Goal: Find specific page/section: Find specific page/section

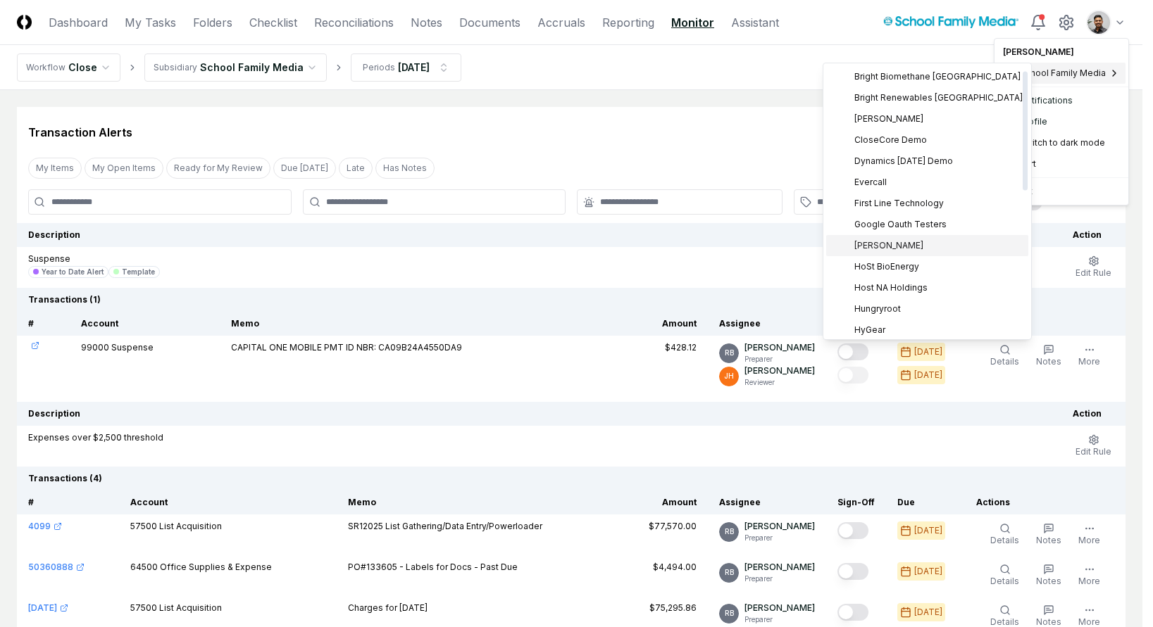
scroll to position [342, 0]
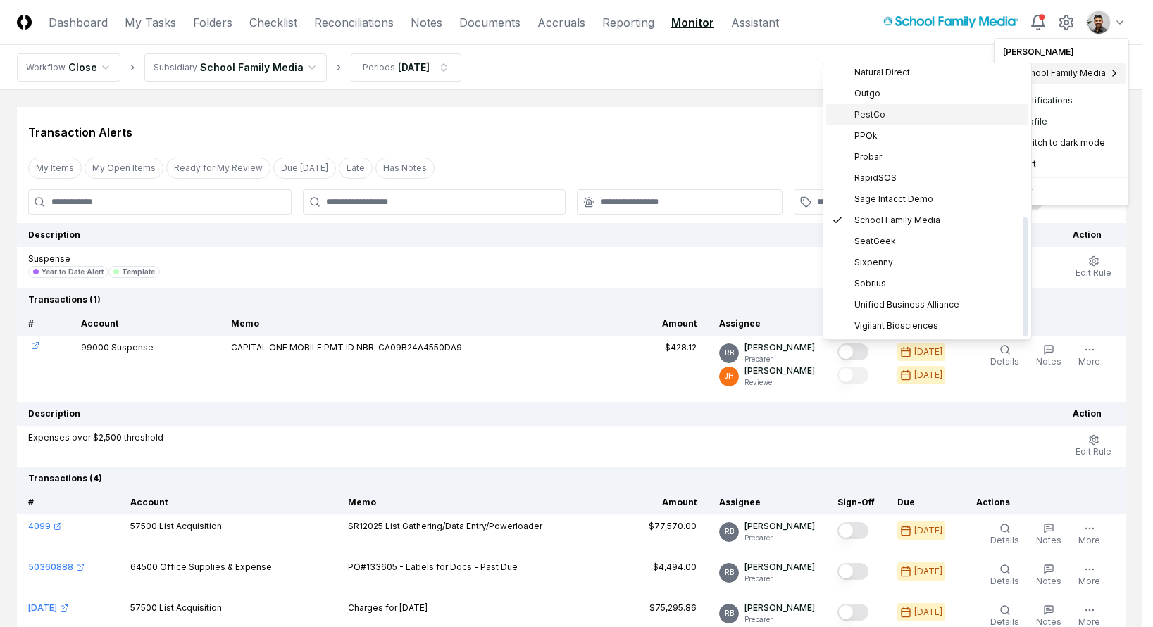
click at [905, 113] on div "PestCo" at bounding box center [927, 114] width 202 height 21
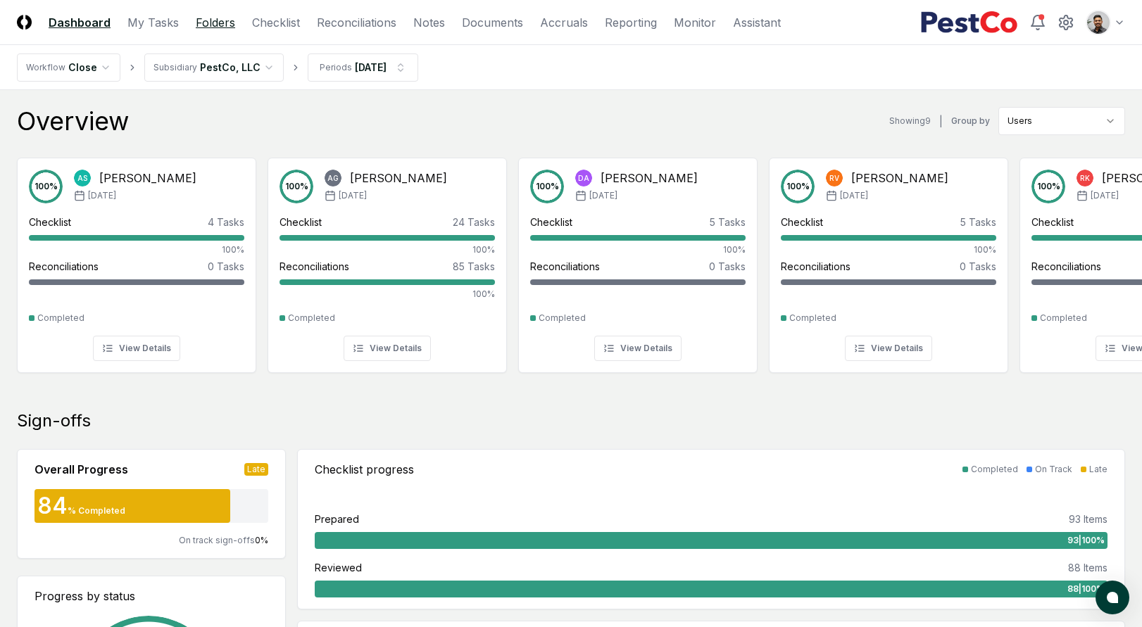
click at [203, 27] on link "Folders" at bounding box center [215, 22] width 39 height 17
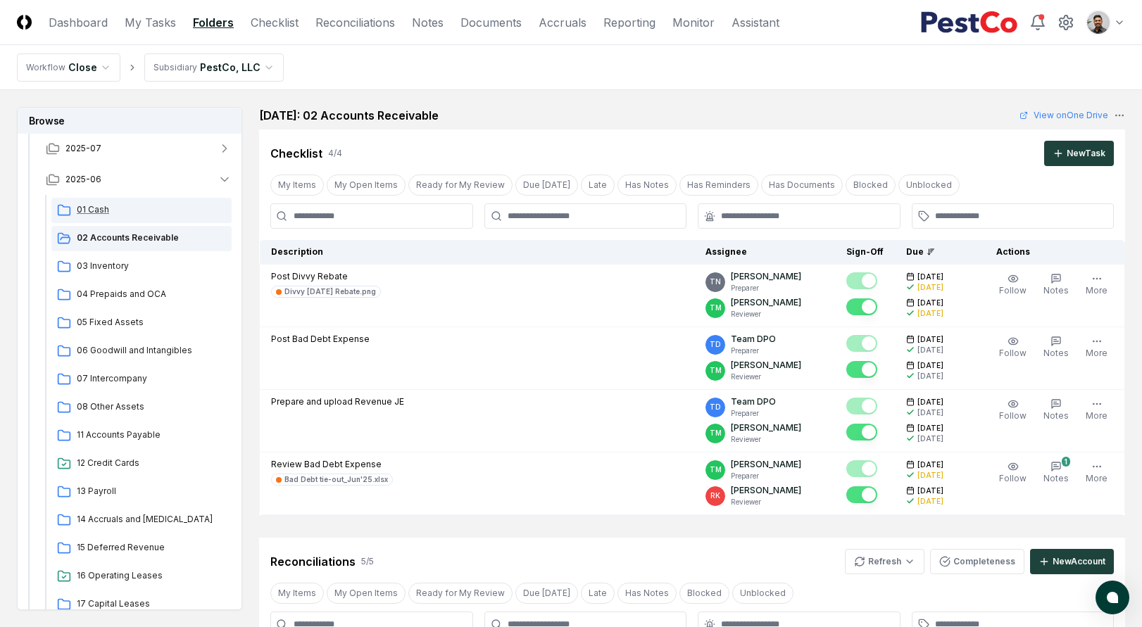
scroll to position [94, 0]
click at [167, 188] on button "2025-06" at bounding box center [139, 180] width 208 height 31
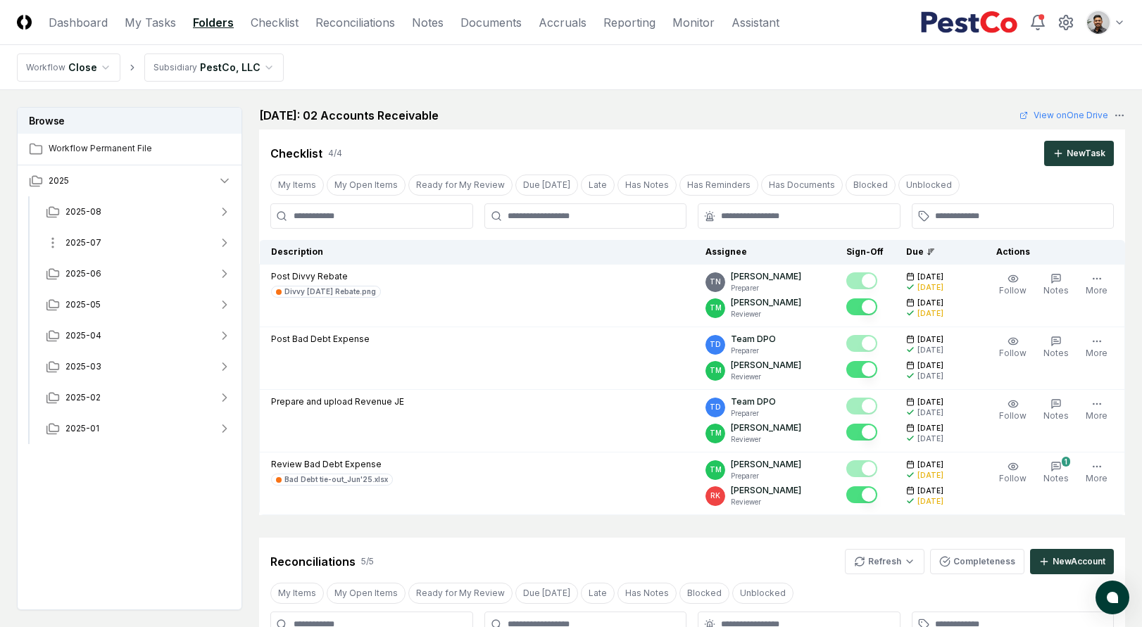
click at [161, 242] on button "2025-07" at bounding box center [139, 242] width 208 height 31
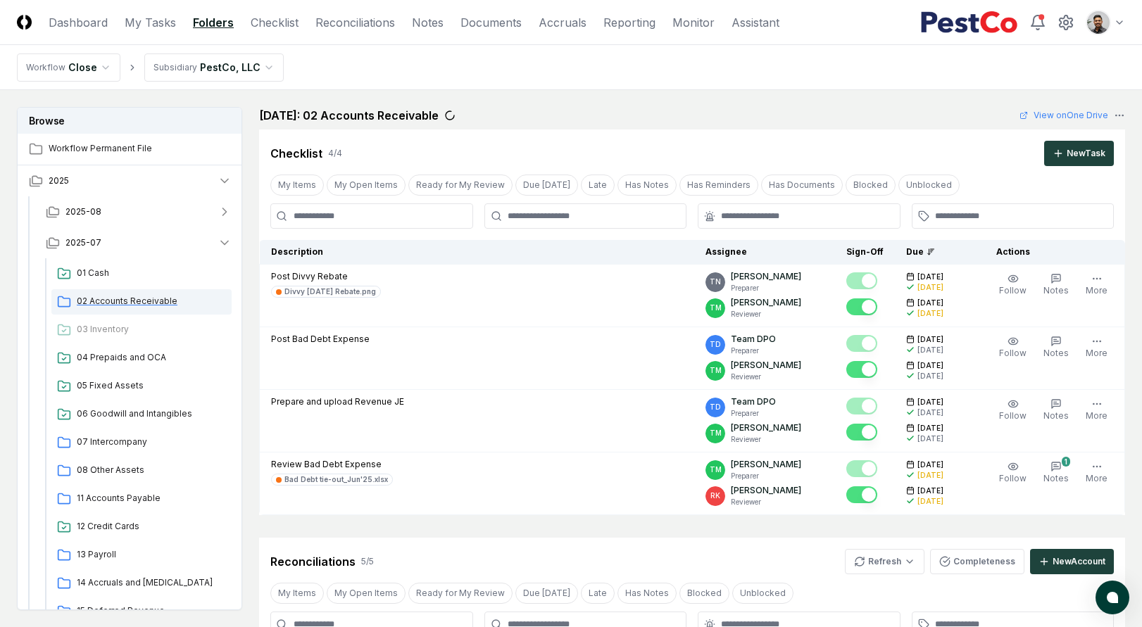
click at [175, 306] on span "02 Accounts Receivable" at bounding box center [151, 301] width 149 height 13
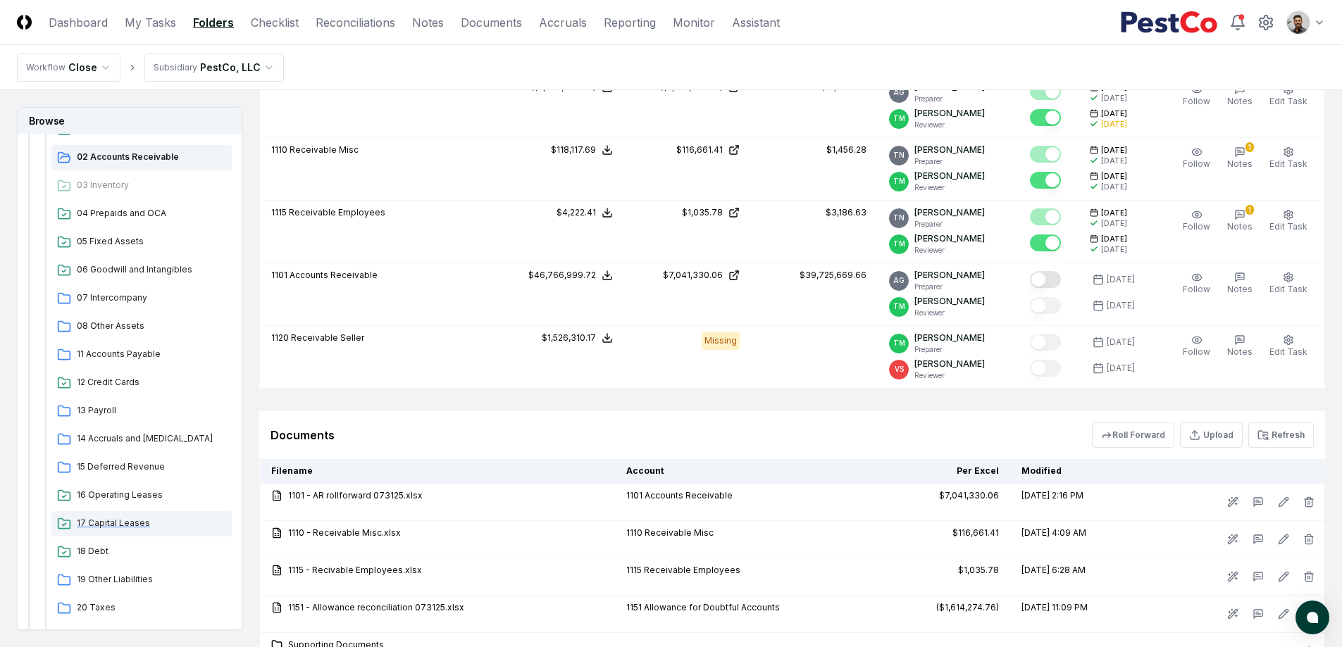
scroll to position [154, 0]
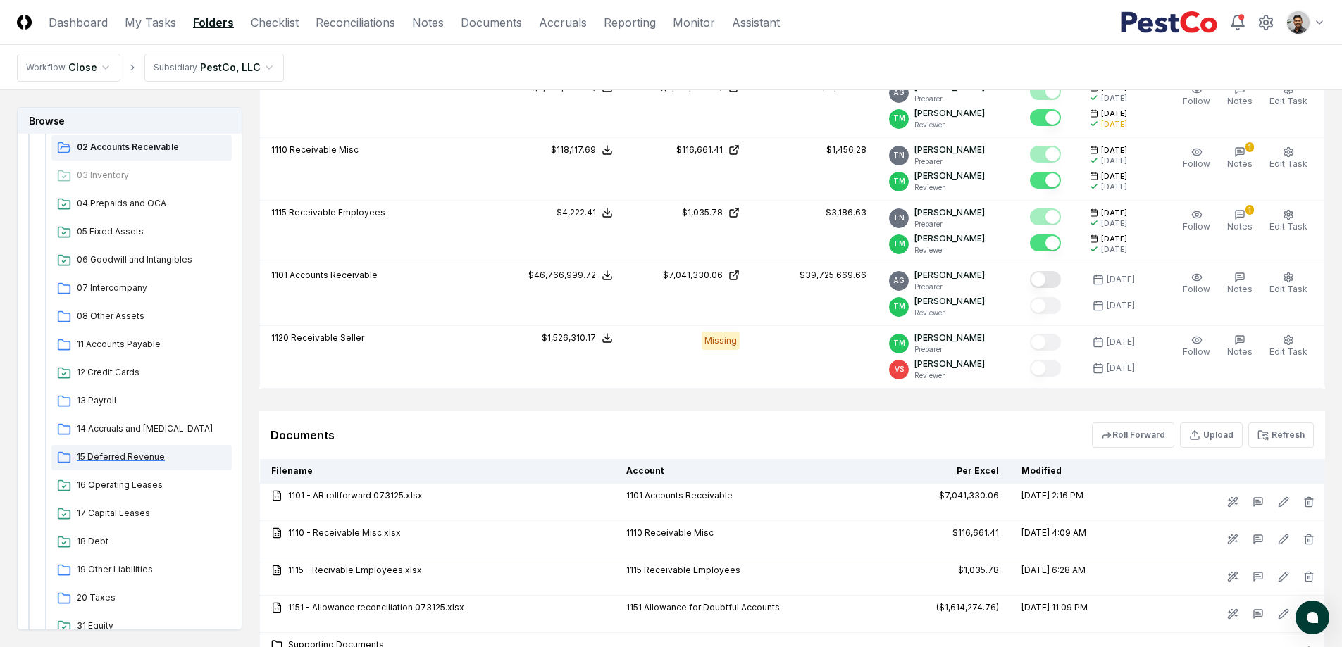
click at [163, 460] on span "15 Deferred Revenue" at bounding box center [151, 457] width 149 height 13
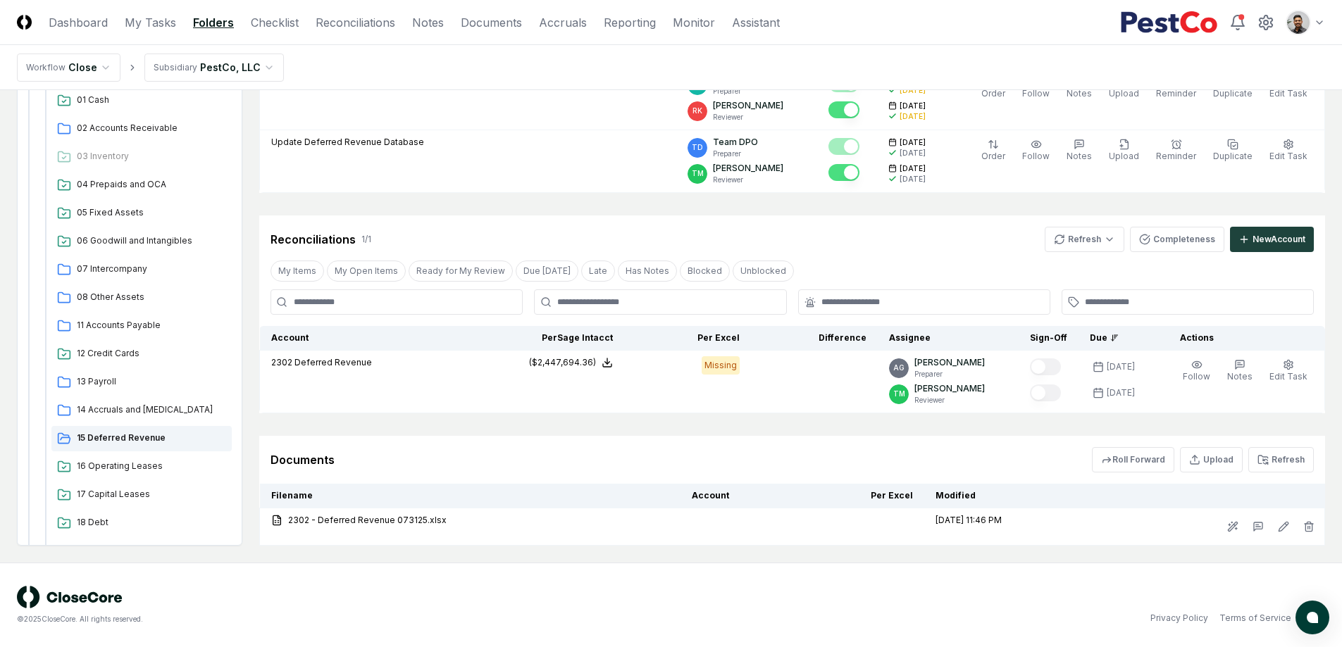
scroll to position [79, 0]
click at [130, 139] on span "02 Accounts Receivable" at bounding box center [151, 138] width 149 height 13
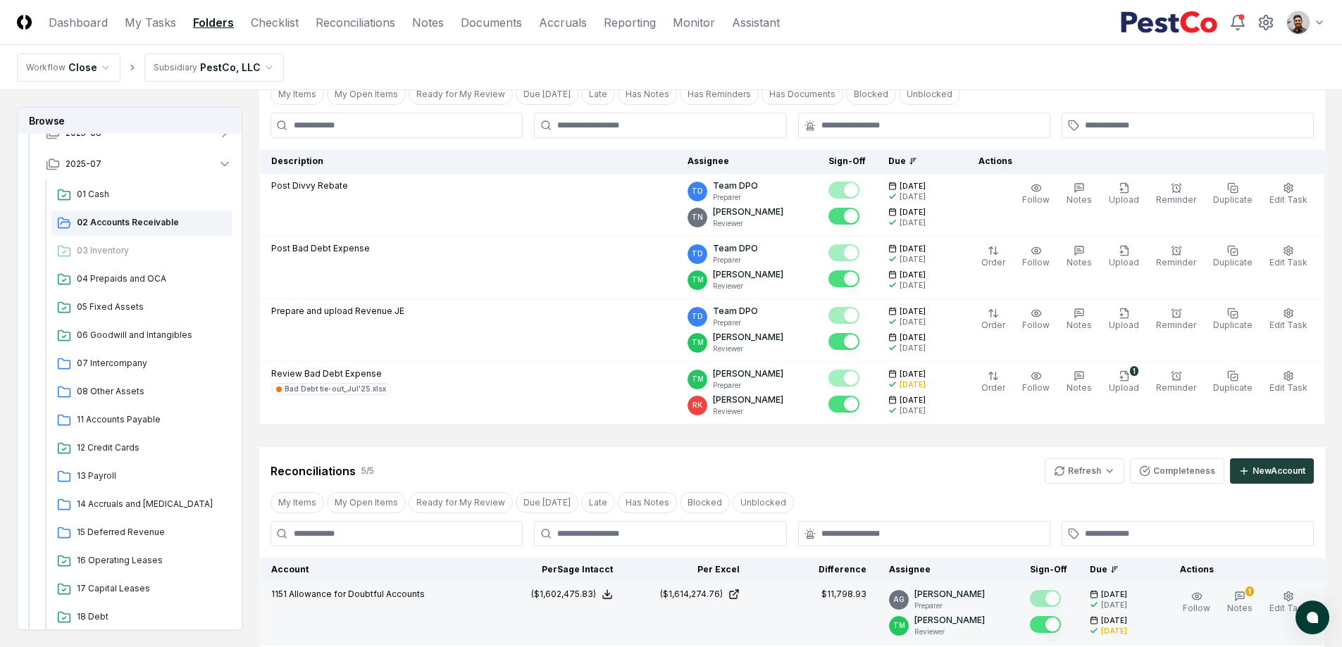
scroll to position [252, 0]
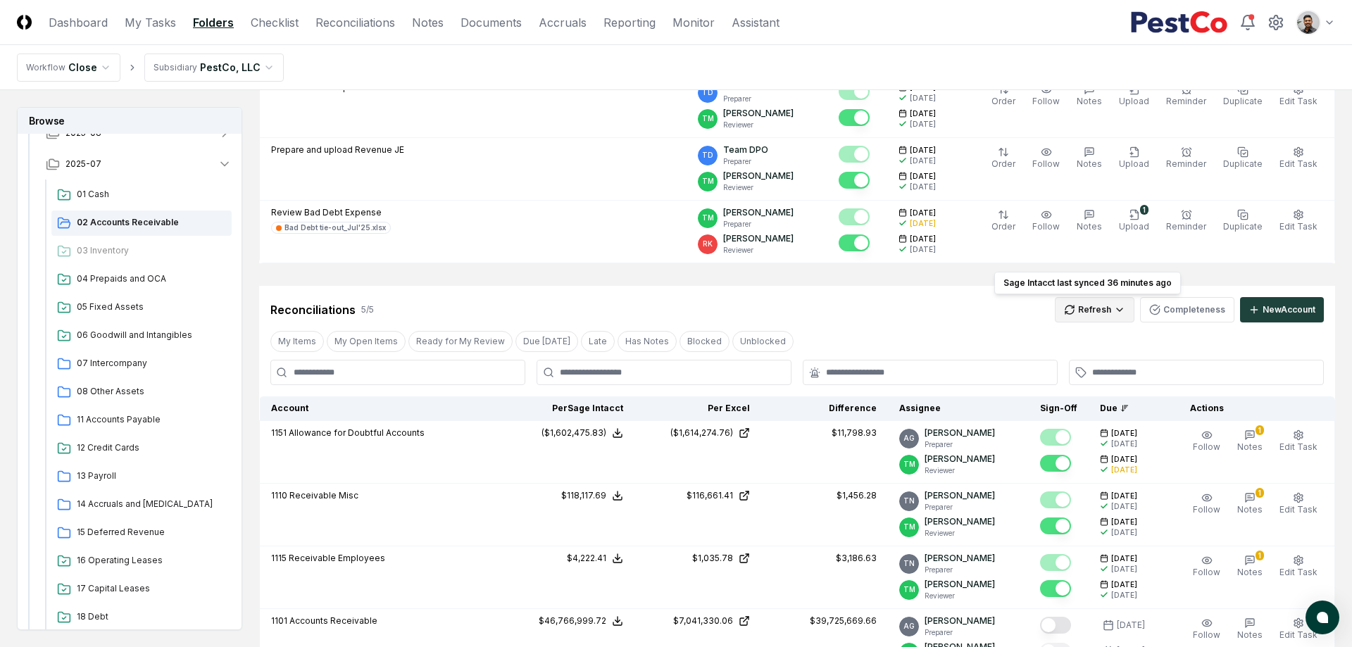
click at [1094, 318] on html "CloseCore Dashboard My Tasks Folders Checklist Reconciliations Notes Documents …" at bounding box center [676, 470] width 1352 height 1444
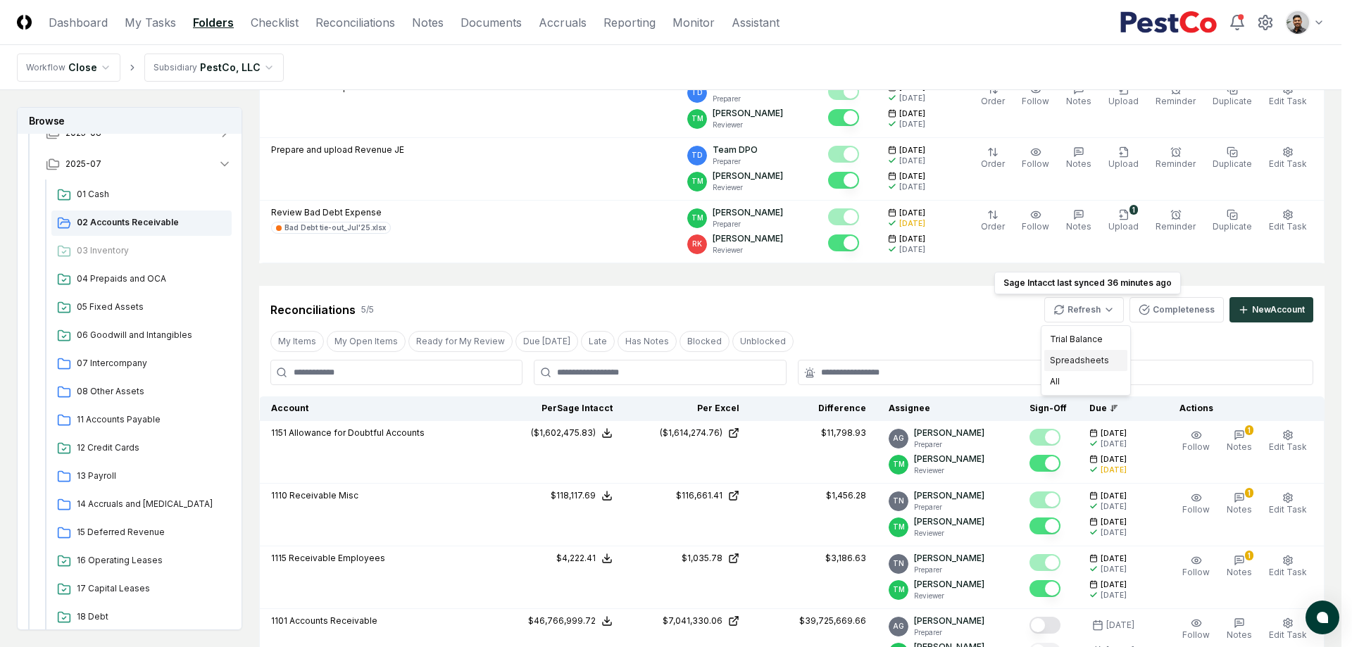
click at [1092, 363] on div "Spreadsheets" at bounding box center [1085, 360] width 83 height 21
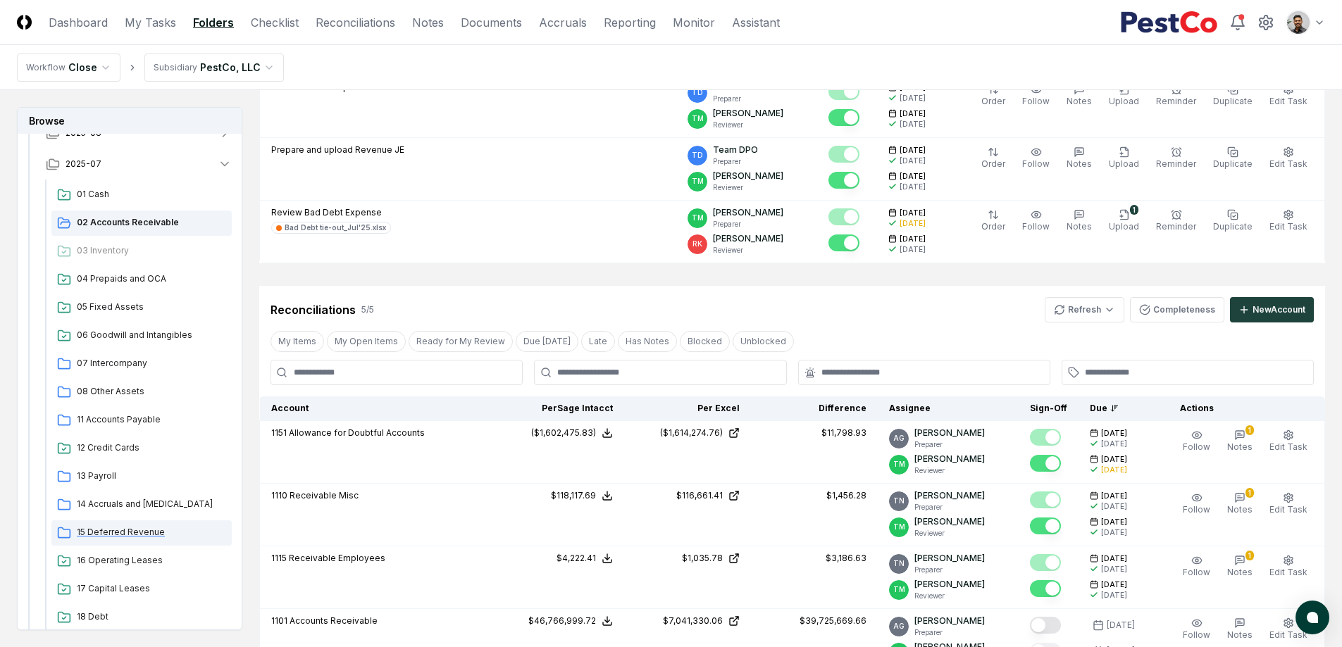
click at [134, 534] on span "15 Deferred Revenue" at bounding box center [151, 532] width 149 height 13
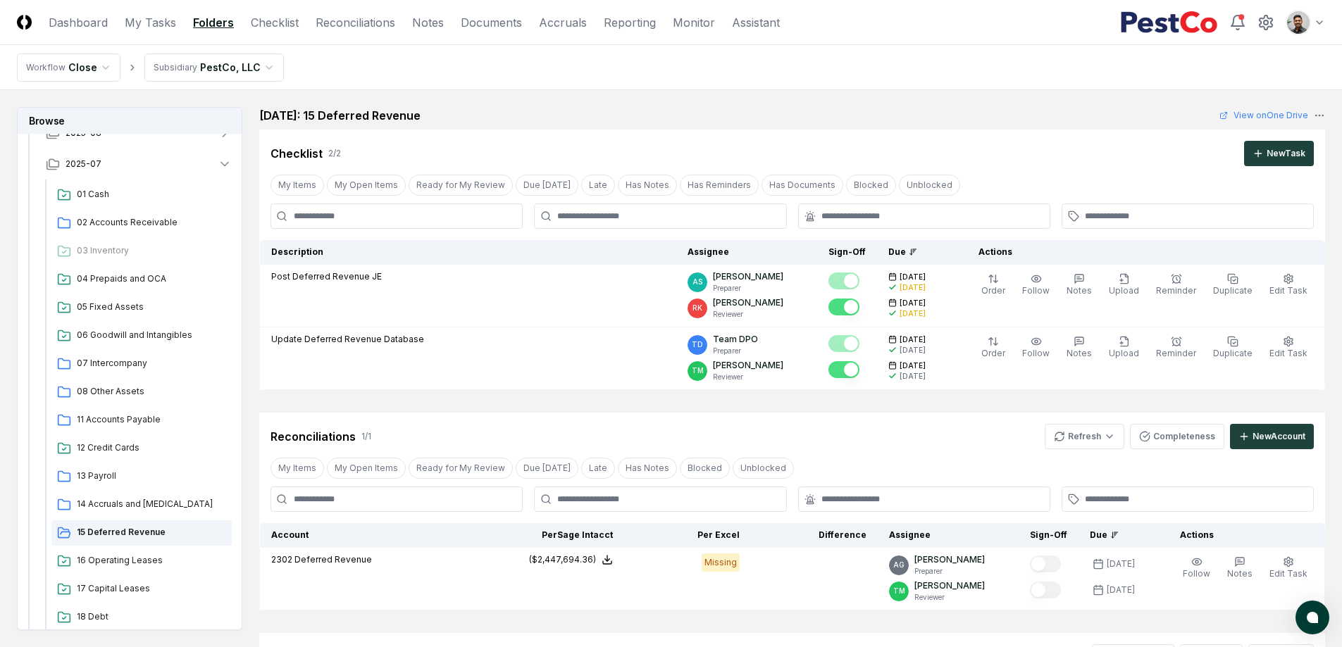
scroll to position [197, 0]
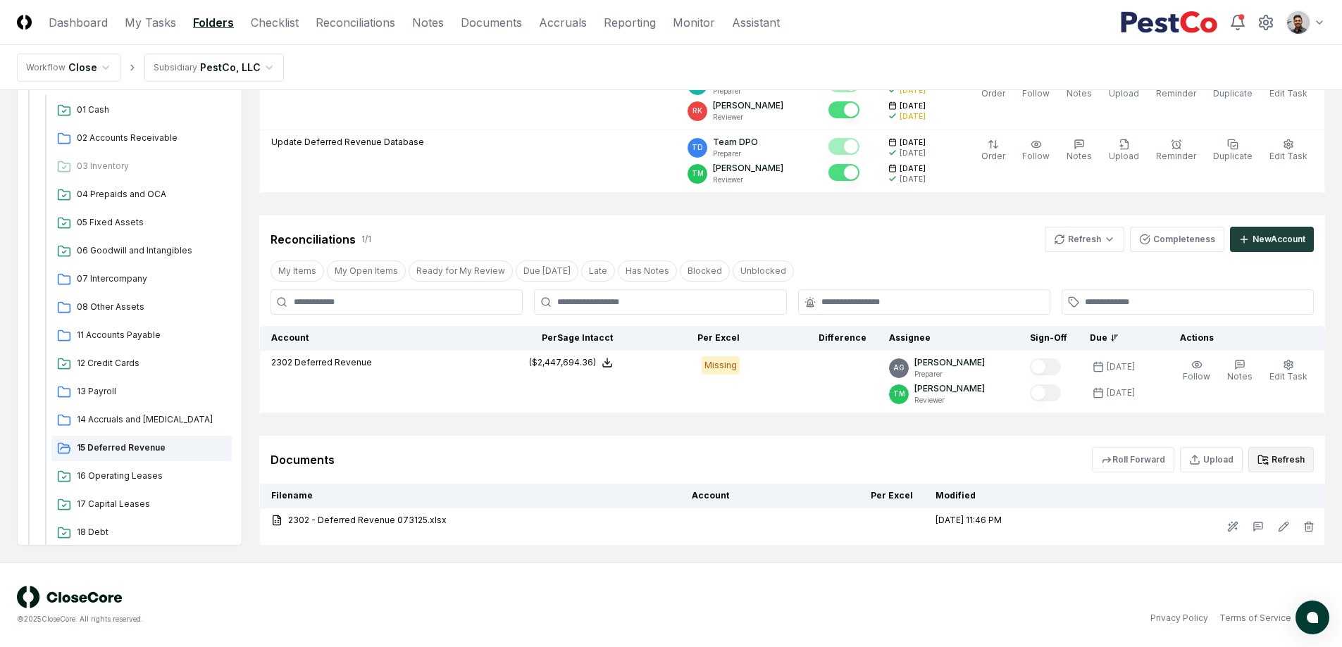
click at [1152, 462] on button "Refresh" at bounding box center [1280, 459] width 65 height 25
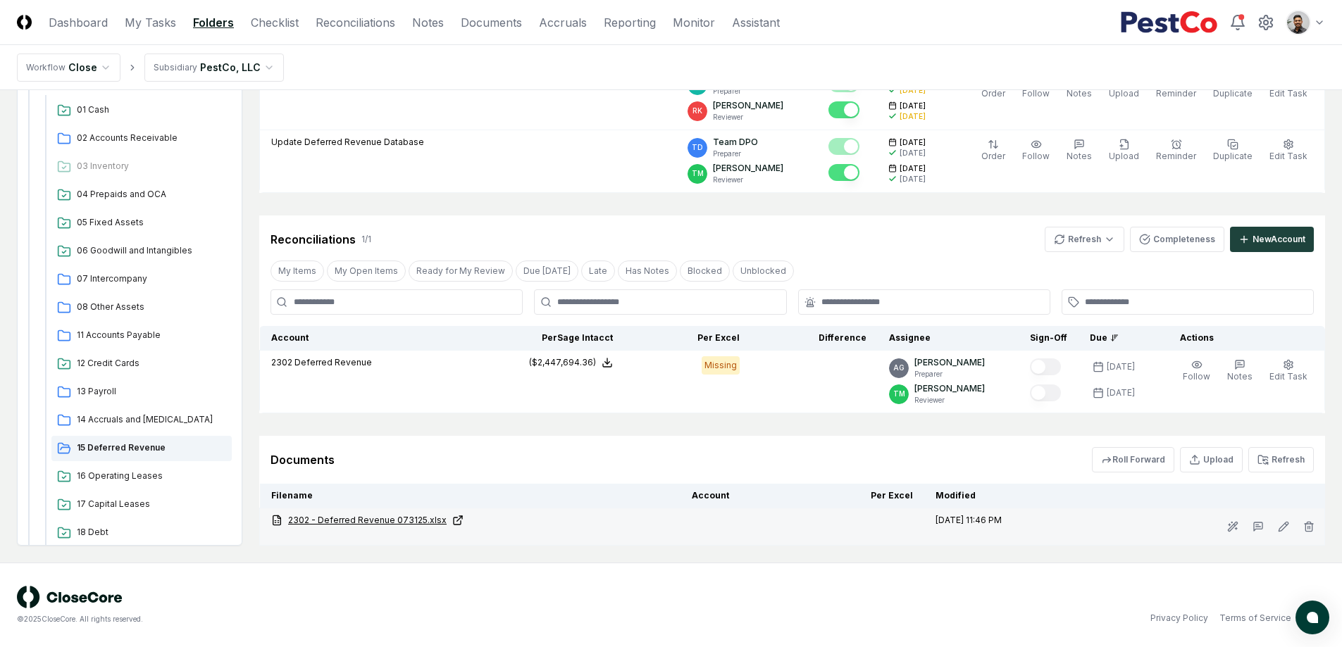
click at [382, 518] on link "2302 - Deferred Revenue 073125.xlsx" at bounding box center [470, 520] width 398 height 13
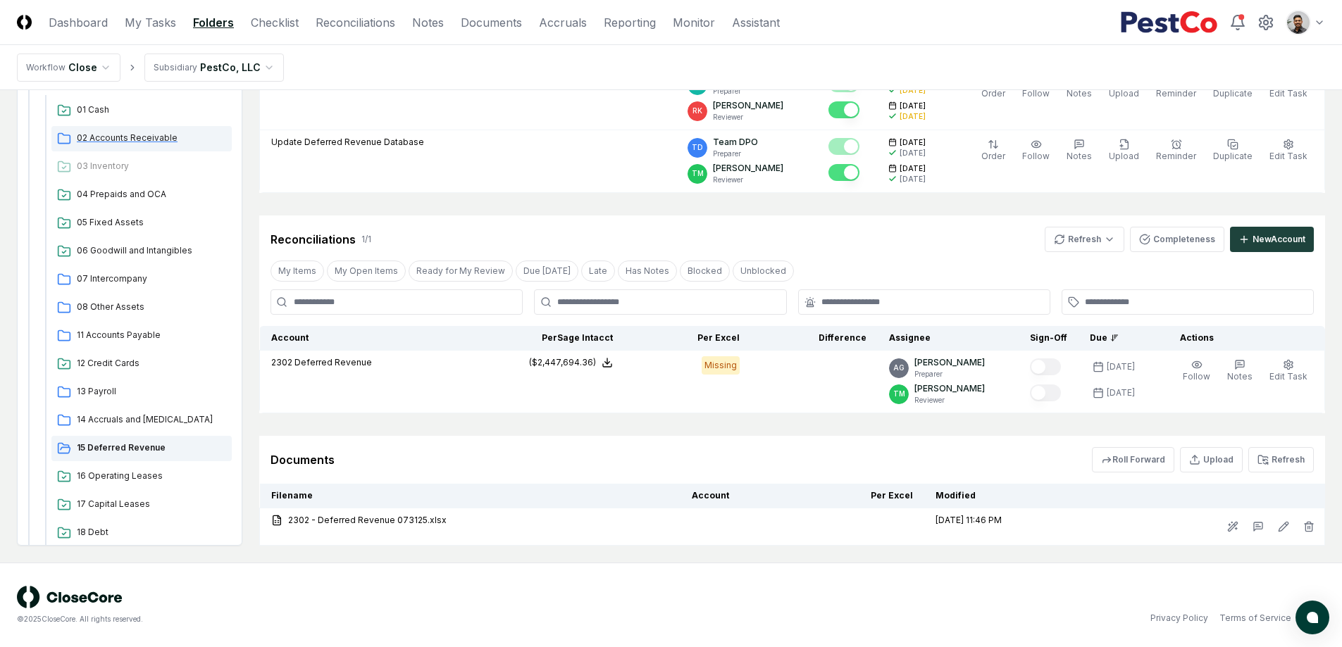
click at [161, 138] on span "02 Accounts Receivable" at bounding box center [151, 138] width 149 height 13
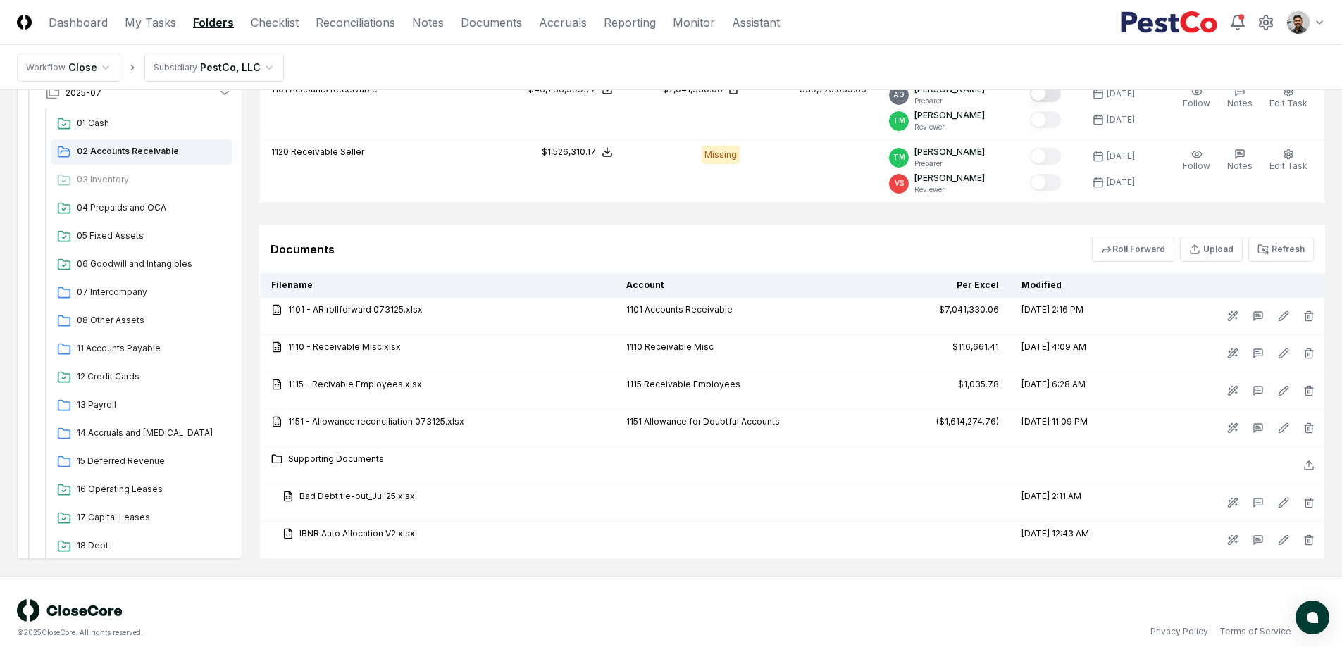
scroll to position [797, 0]
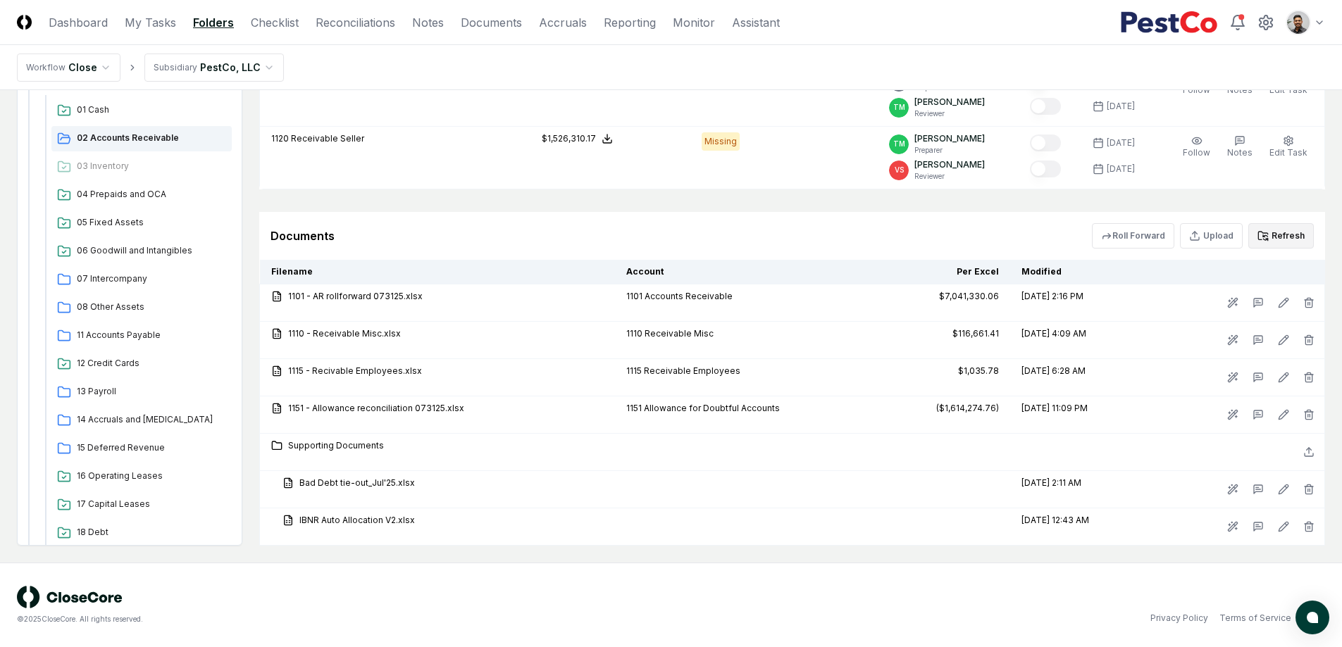
click at [1152, 240] on button "Refresh" at bounding box center [1280, 235] width 65 height 25
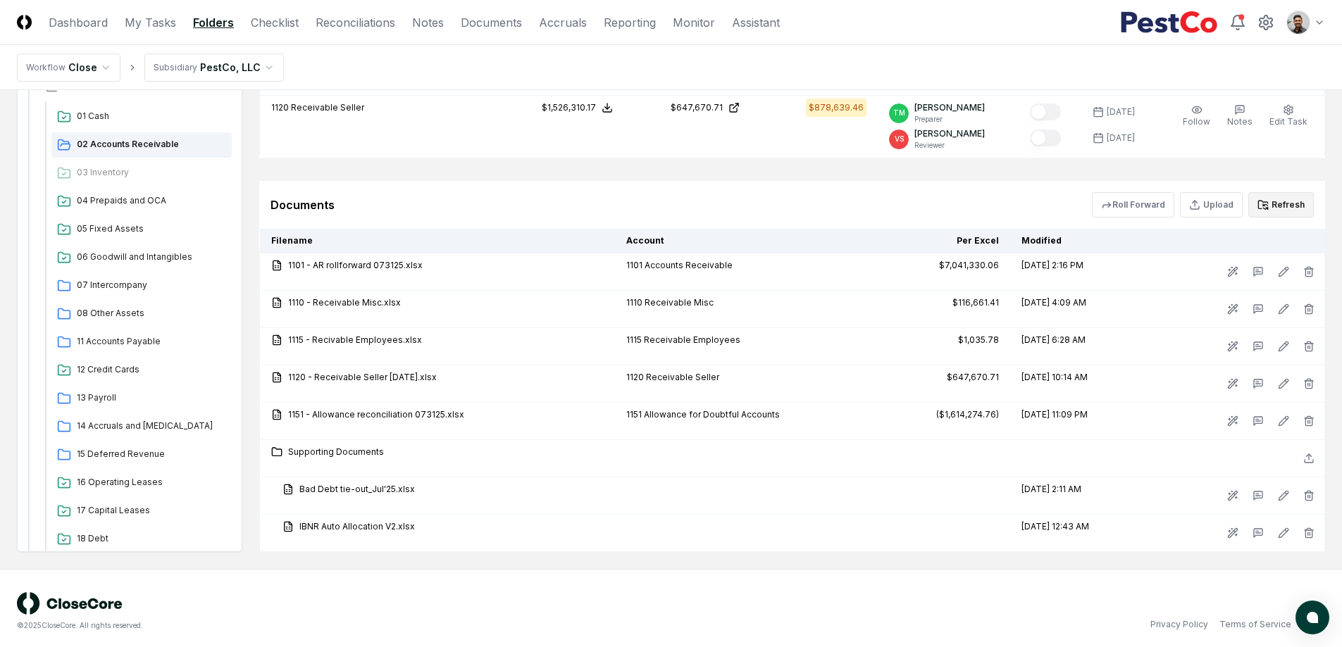
scroll to position [829, 0]
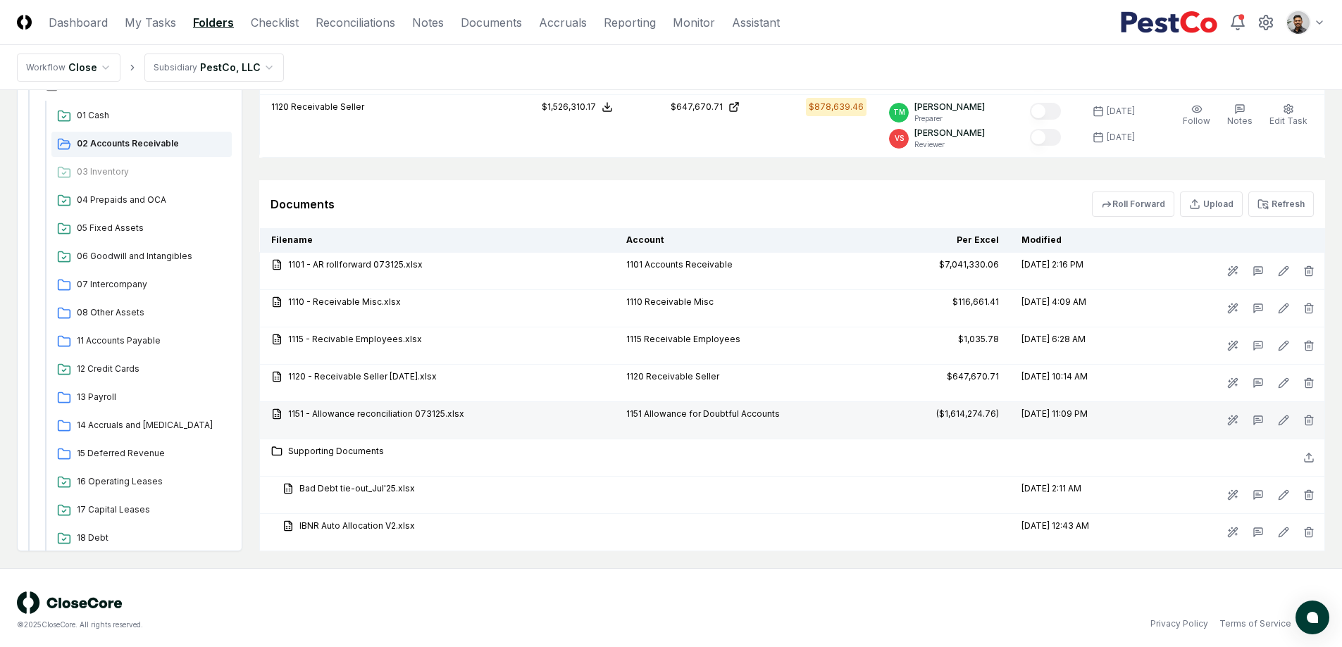
drag, startPoint x: 1030, startPoint y: 299, endPoint x: 1082, endPoint y: 401, distance: 114.0
click at [1082, 401] on tbody "1101 - AR rollforward 073125.xlsx 1101 Accounts Receivable $7,041,330.06 8/11/2…" at bounding box center [792, 402] width 1065 height 299
click at [1082, 402] on td "8/5/2025 11:09 PM" at bounding box center [1078, 420] width 137 height 37
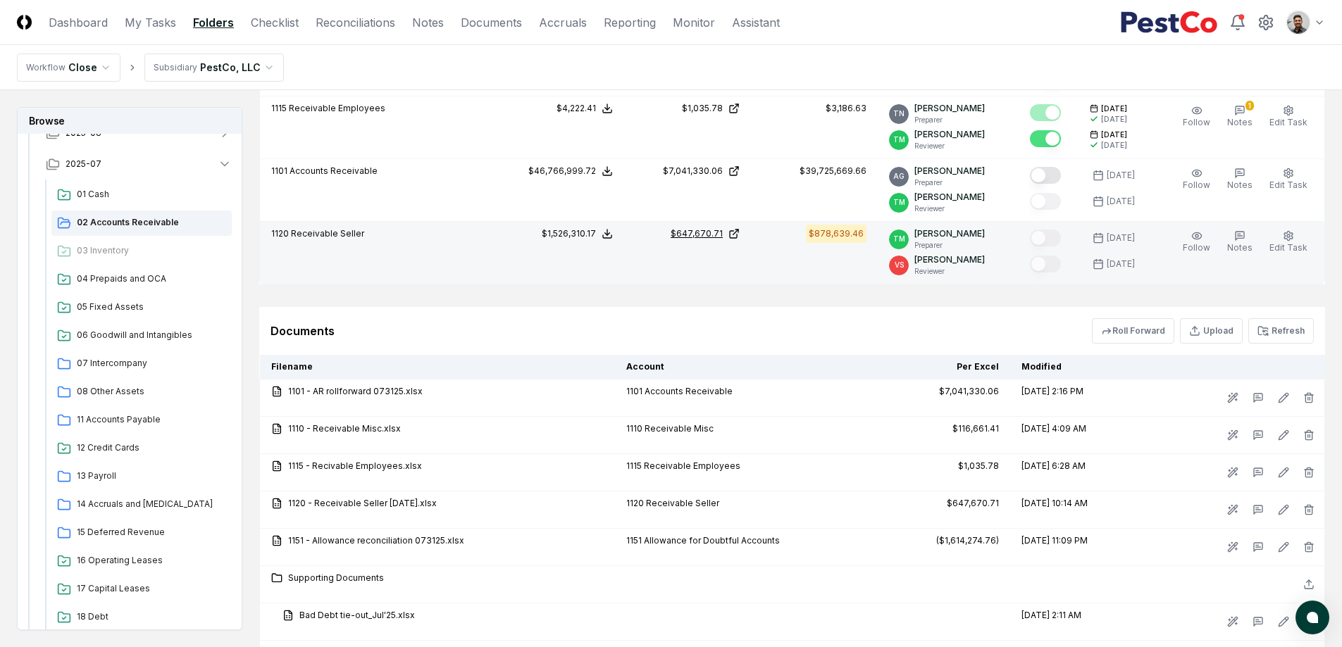
scroll to position [703, 0]
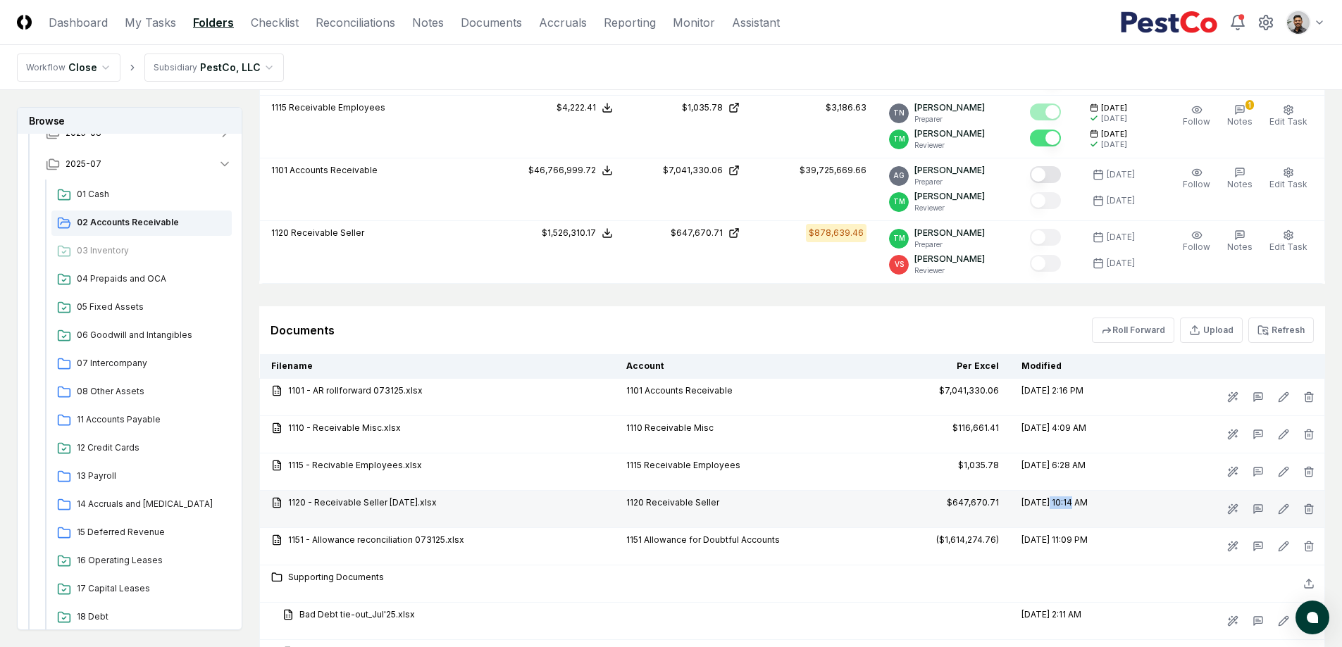
drag, startPoint x: 1056, startPoint y: 506, endPoint x: 1027, endPoint y: 506, distance: 28.9
click at [1027, 506] on td "7/15/2025 10:14 AM" at bounding box center [1078, 509] width 137 height 37
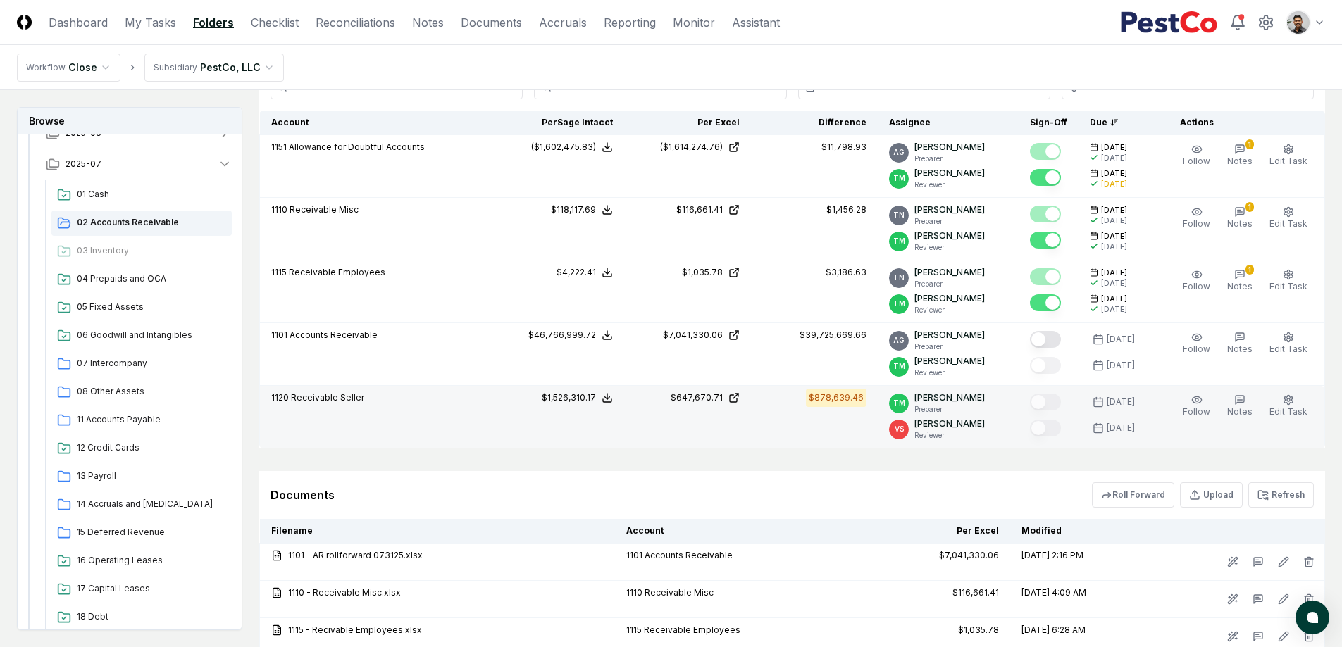
scroll to position [541, 0]
drag, startPoint x: 1146, startPoint y: 400, endPoint x: 1123, endPoint y: 401, distance: 23.3
click at [1123, 401] on div "[DATE]" at bounding box center [1120, 399] width 28 height 13
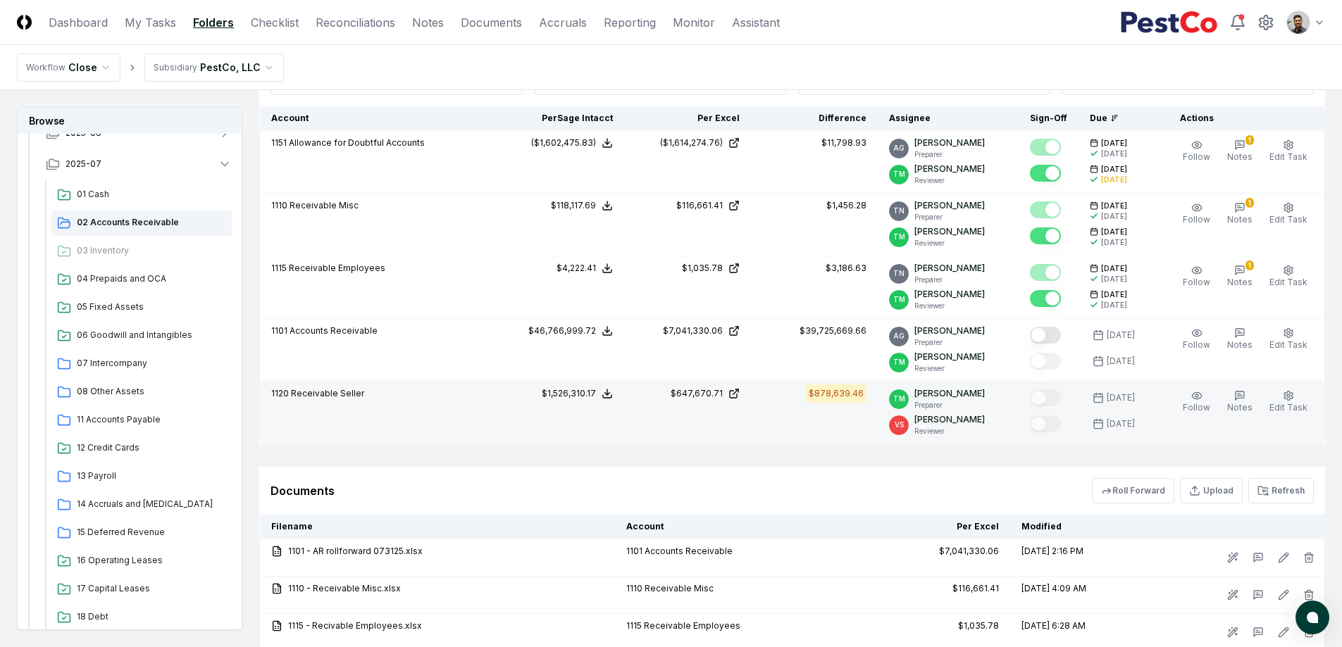
scroll to position [544, 0]
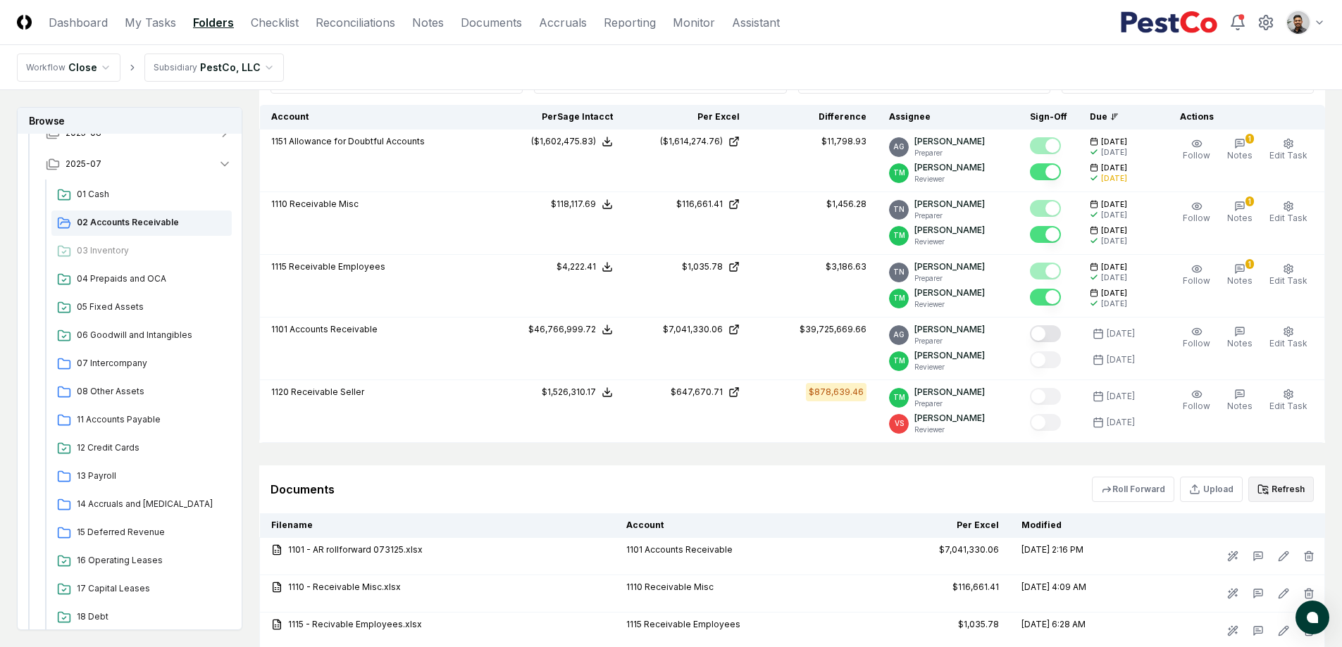
click at [1152, 493] on button "Refresh" at bounding box center [1280, 489] width 65 height 25
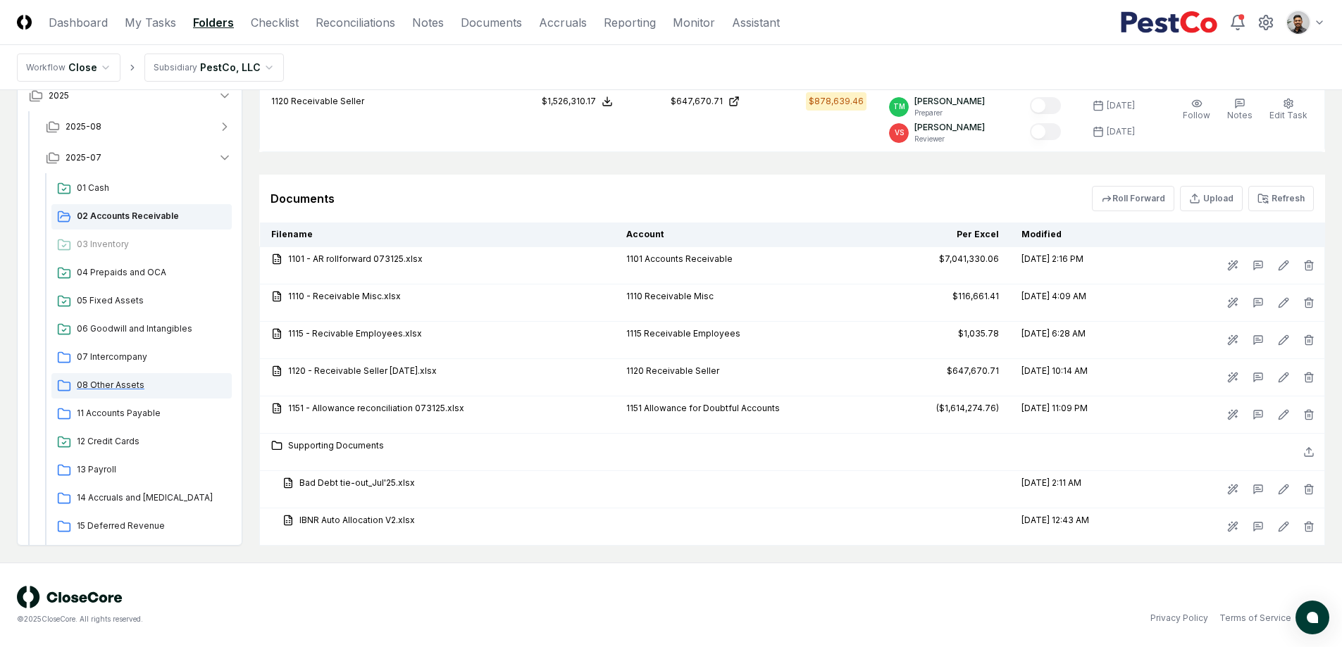
scroll to position [0, 0]
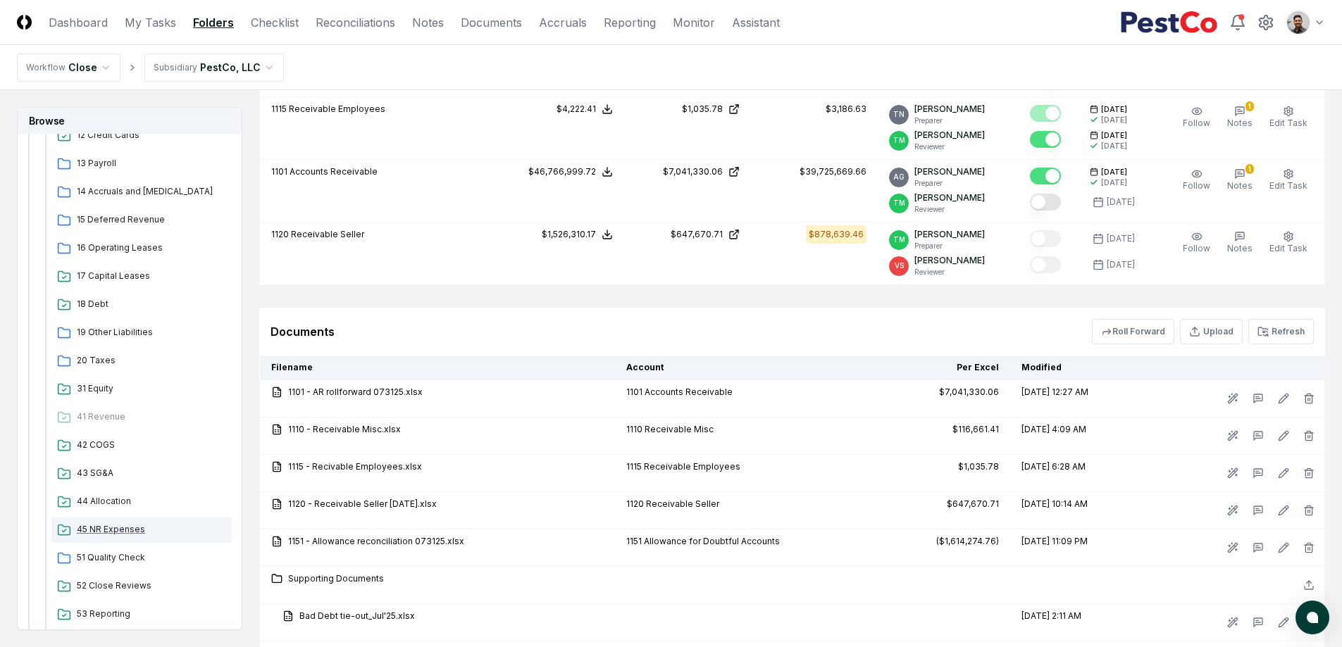
scroll to position [411, 0]
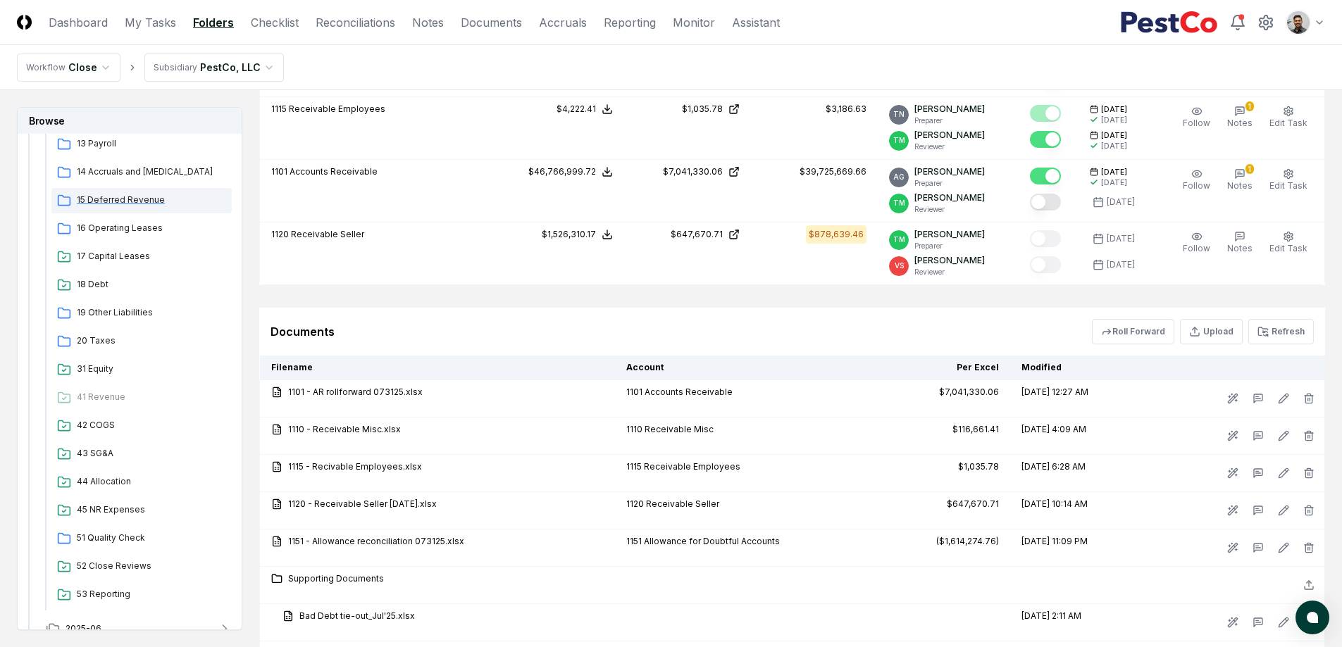
click at [161, 204] on span "15 Deferred Revenue" at bounding box center [151, 200] width 149 height 13
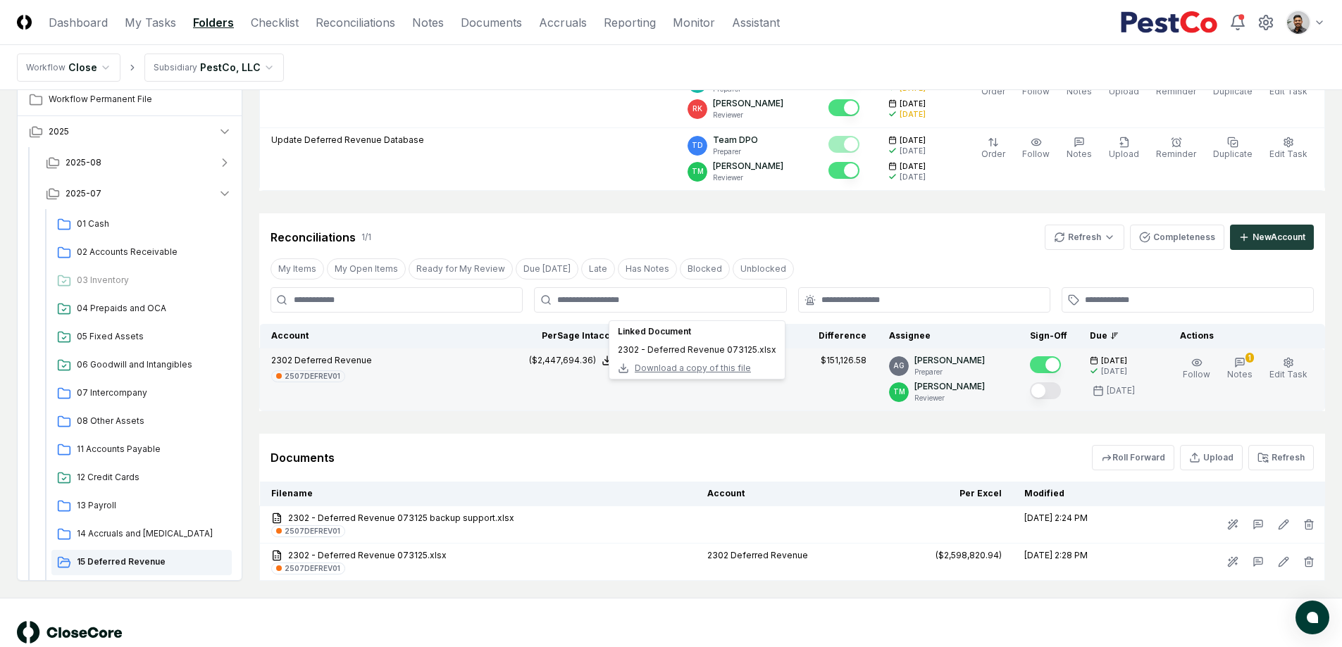
scroll to position [220, 0]
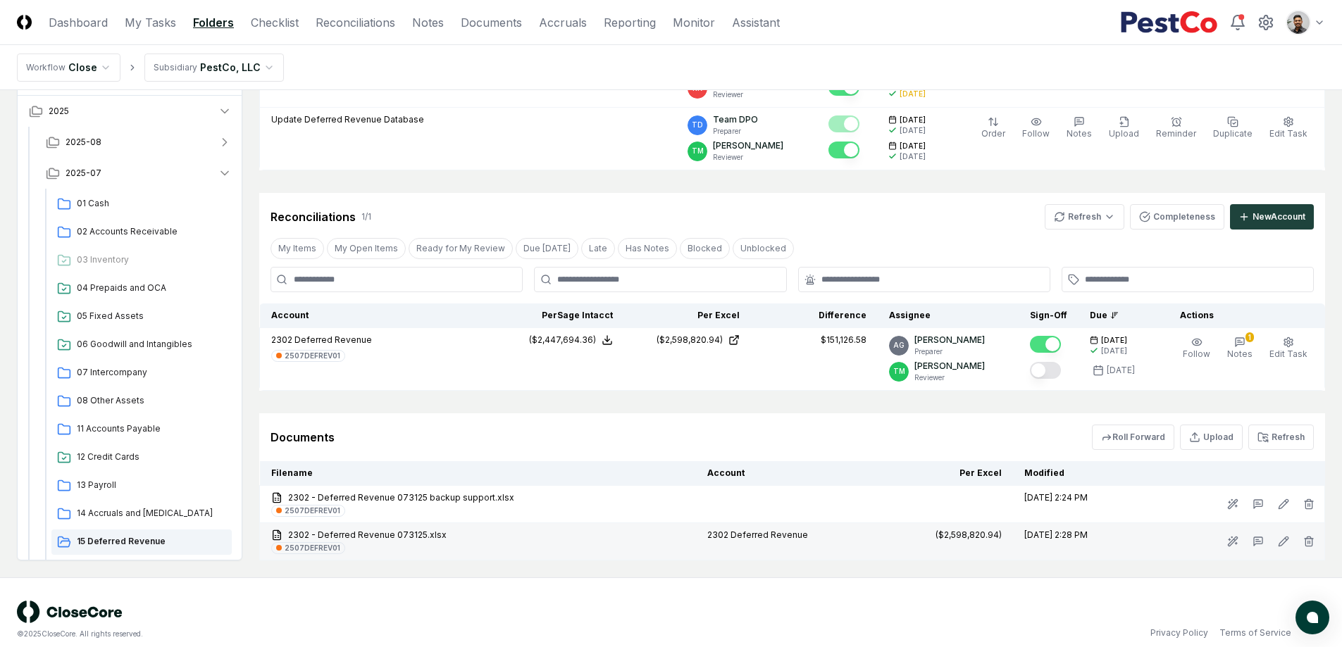
drag, startPoint x: 1073, startPoint y: 544, endPoint x: 1021, endPoint y: 533, distance: 53.3
click at [1021, 533] on td "[DATE] 2:28 PM" at bounding box center [1079, 541] width 132 height 37
drag, startPoint x: 1018, startPoint y: 534, endPoint x: 1065, endPoint y: 536, distance: 47.9
click at [1065, 536] on td "[DATE] 2:28 PM" at bounding box center [1079, 541] width 132 height 37
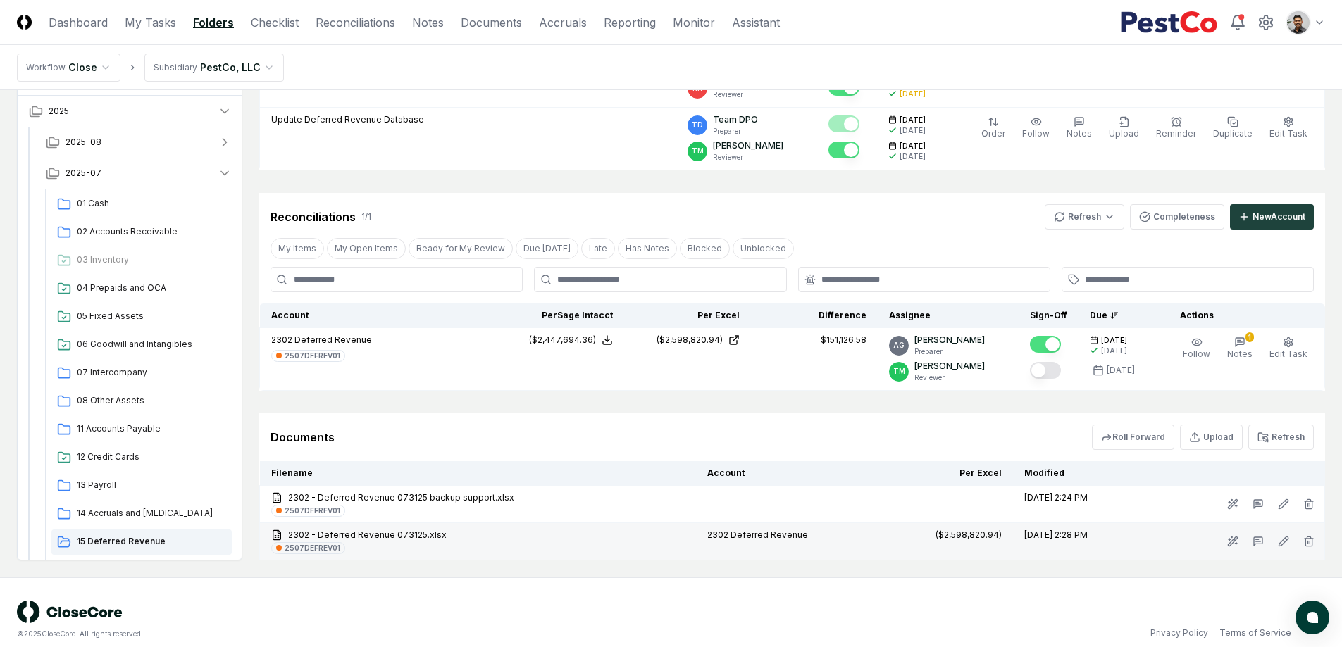
click at [1065, 536] on td "[DATE] 2:28 PM" at bounding box center [1079, 541] width 132 height 37
drag, startPoint x: 1058, startPoint y: 535, endPoint x: 1036, endPoint y: 534, distance: 21.9
click at [1036, 534] on td "[DATE] 2:28 PM" at bounding box center [1079, 541] width 132 height 37
click at [1017, 534] on td "[DATE] 2:28 PM" at bounding box center [1079, 541] width 132 height 37
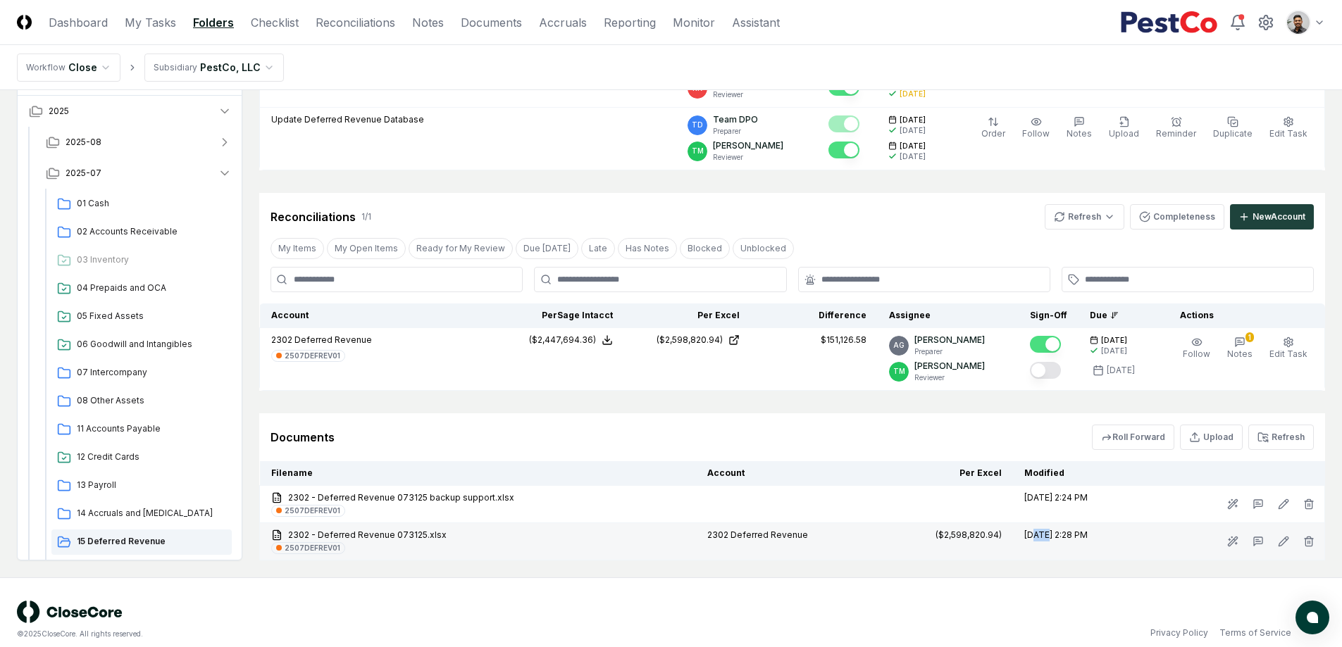
click at [1023, 536] on td "[DATE] 2:28 PM" at bounding box center [1079, 541] width 132 height 37
click at [1024, 536] on td "[DATE] 2:28 PM" at bounding box center [1079, 541] width 132 height 37
click at [1026, 538] on td "[DATE] 2:28 PM" at bounding box center [1079, 541] width 132 height 37
click at [1023, 538] on td "[DATE] 2:28 PM" at bounding box center [1079, 541] width 132 height 37
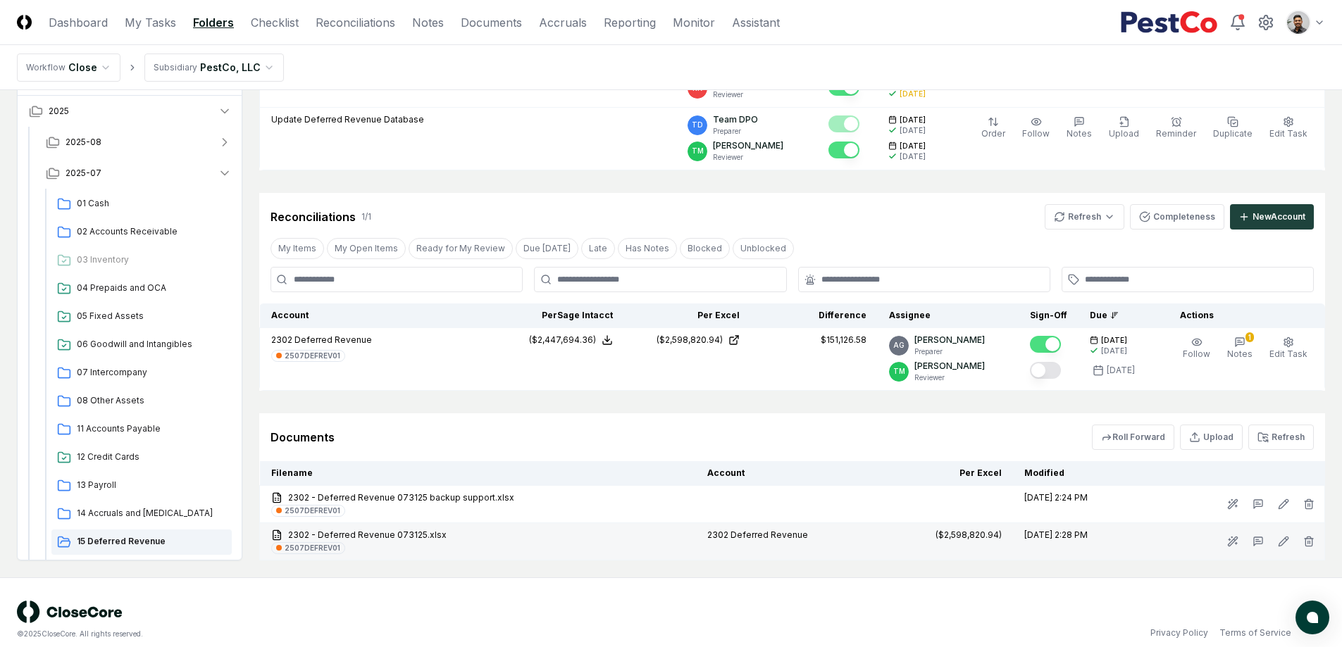
click at [1021, 544] on td "[DATE] 2:28 PM" at bounding box center [1079, 541] width 132 height 37
click at [1022, 541] on td "[DATE] 2:28 PM" at bounding box center [1079, 541] width 132 height 37
click at [1022, 540] on td "[DATE] 2:28 PM" at bounding box center [1079, 541] width 132 height 37
click at [1020, 536] on td "[DATE] 2:28 PM" at bounding box center [1079, 541] width 132 height 37
click at [1020, 532] on td "[DATE] 2:28 PM" at bounding box center [1079, 541] width 132 height 37
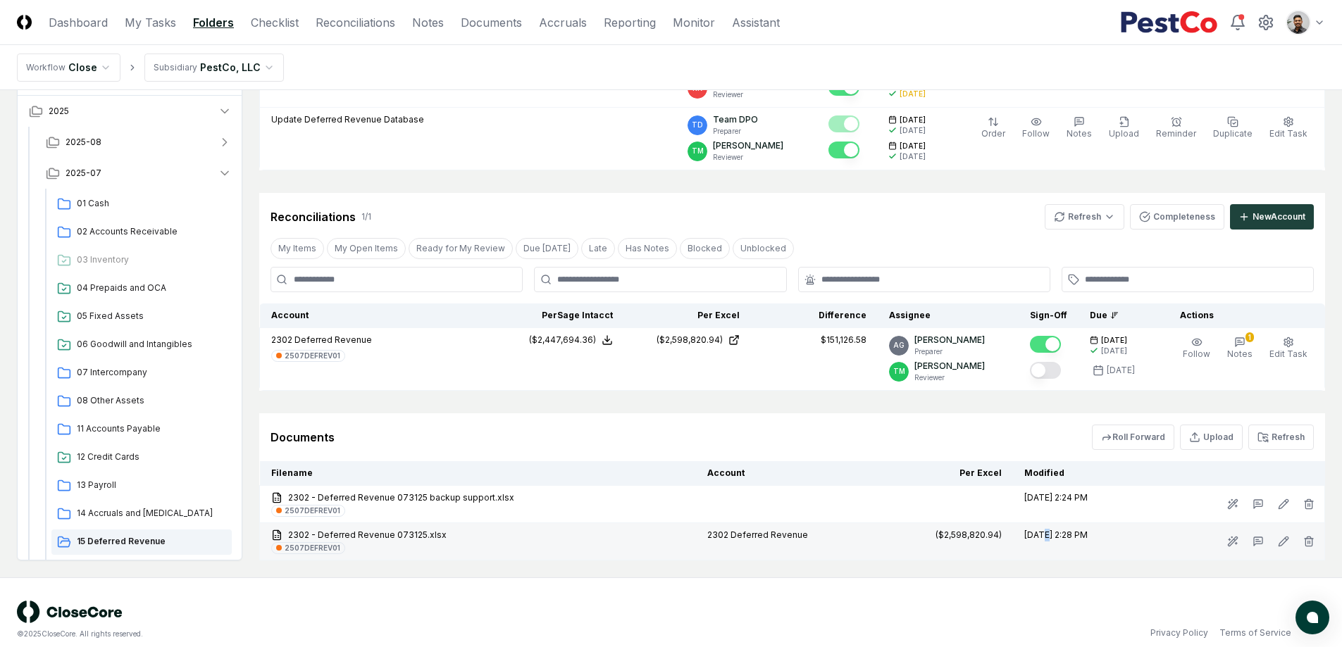
click at [1020, 532] on td "[DATE] 2:28 PM" at bounding box center [1079, 541] width 132 height 37
click at [1024, 535] on td "[DATE] 2:28 PM" at bounding box center [1079, 541] width 132 height 37
click at [1024, 534] on td "[DATE] 2:28 PM" at bounding box center [1079, 541] width 132 height 37
click at [1024, 537] on td "[DATE] 2:28 PM" at bounding box center [1079, 541] width 132 height 37
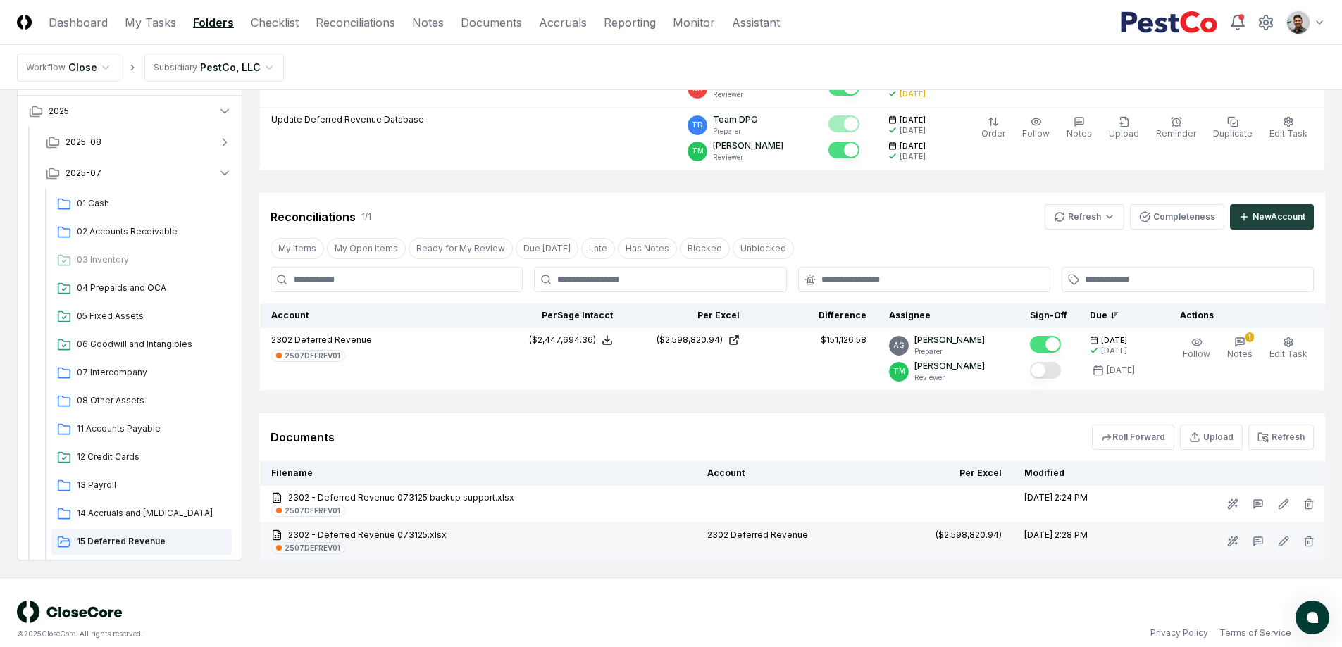
click at [1023, 528] on td "[DATE] 2:28 PM" at bounding box center [1079, 541] width 132 height 37
click at [1024, 535] on td "[DATE] 2:28 PM" at bounding box center [1079, 541] width 132 height 37
click at [1025, 535] on td "[DATE] 2:28 PM" at bounding box center [1079, 541] width 132 height 37
